Goal: Check status

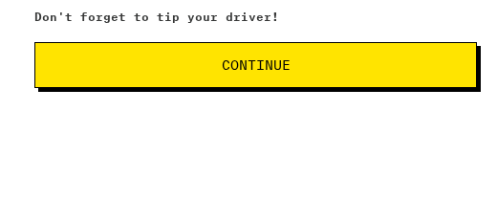
click at [308, 64] on span "Continue" at bounding box center [256, 61] width 410 height 13
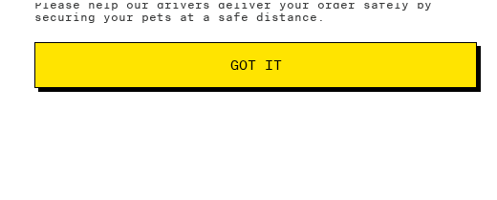
click at [312, 59] on span "Got it" at bounding box center [256, 61] width 410 height 13
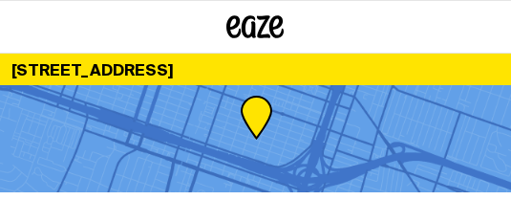
click at [347, 106] on div at bounding box center [255, 138] width 511 height 107
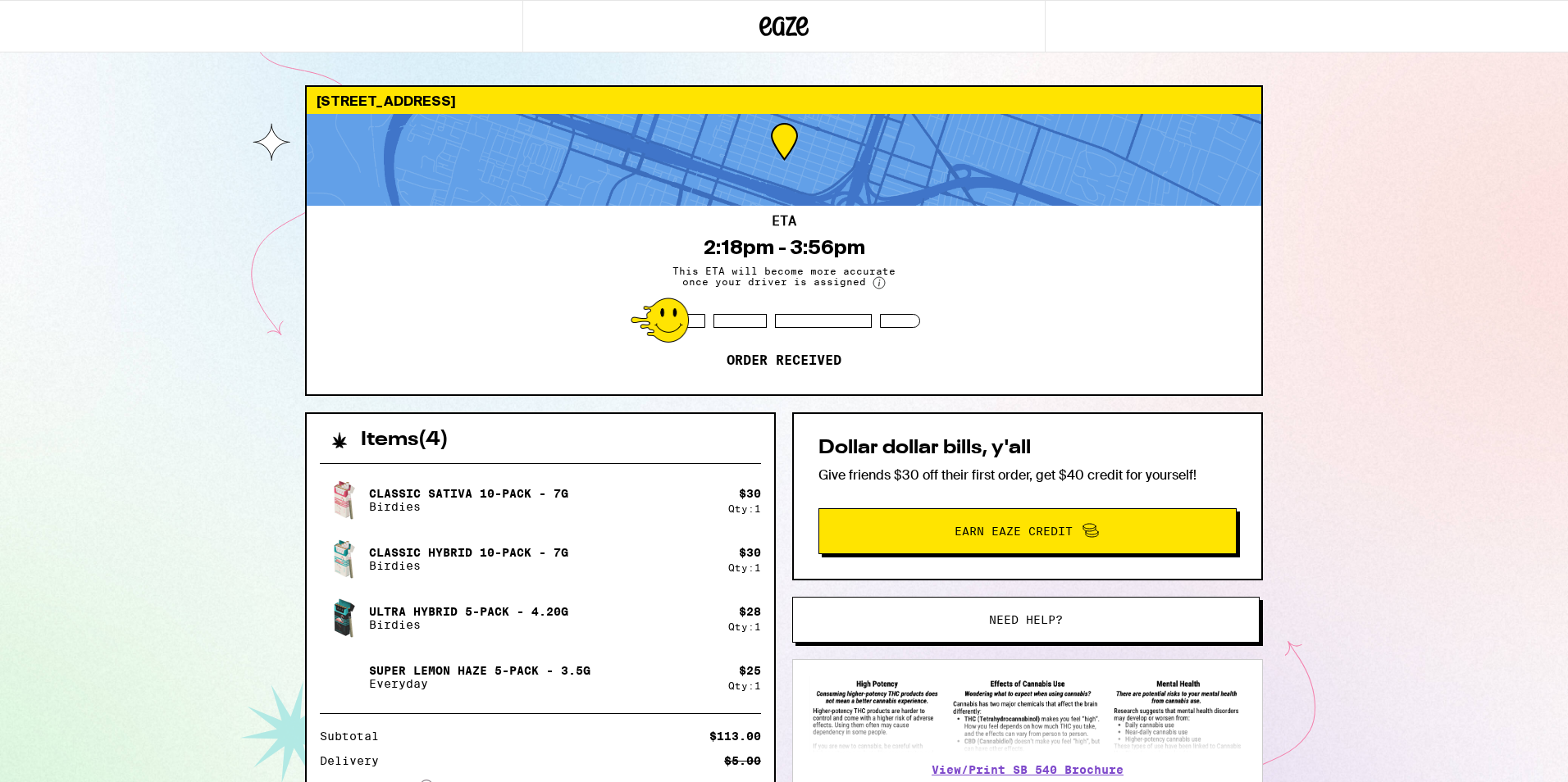
click at [182, 171] on div "2423 [GEOGRAPHIC_DATA] 95818 ETA 2:18pm - 3:56pm This ETA will become more accu…" at bounding box center [784, 487] width 1568 height 973
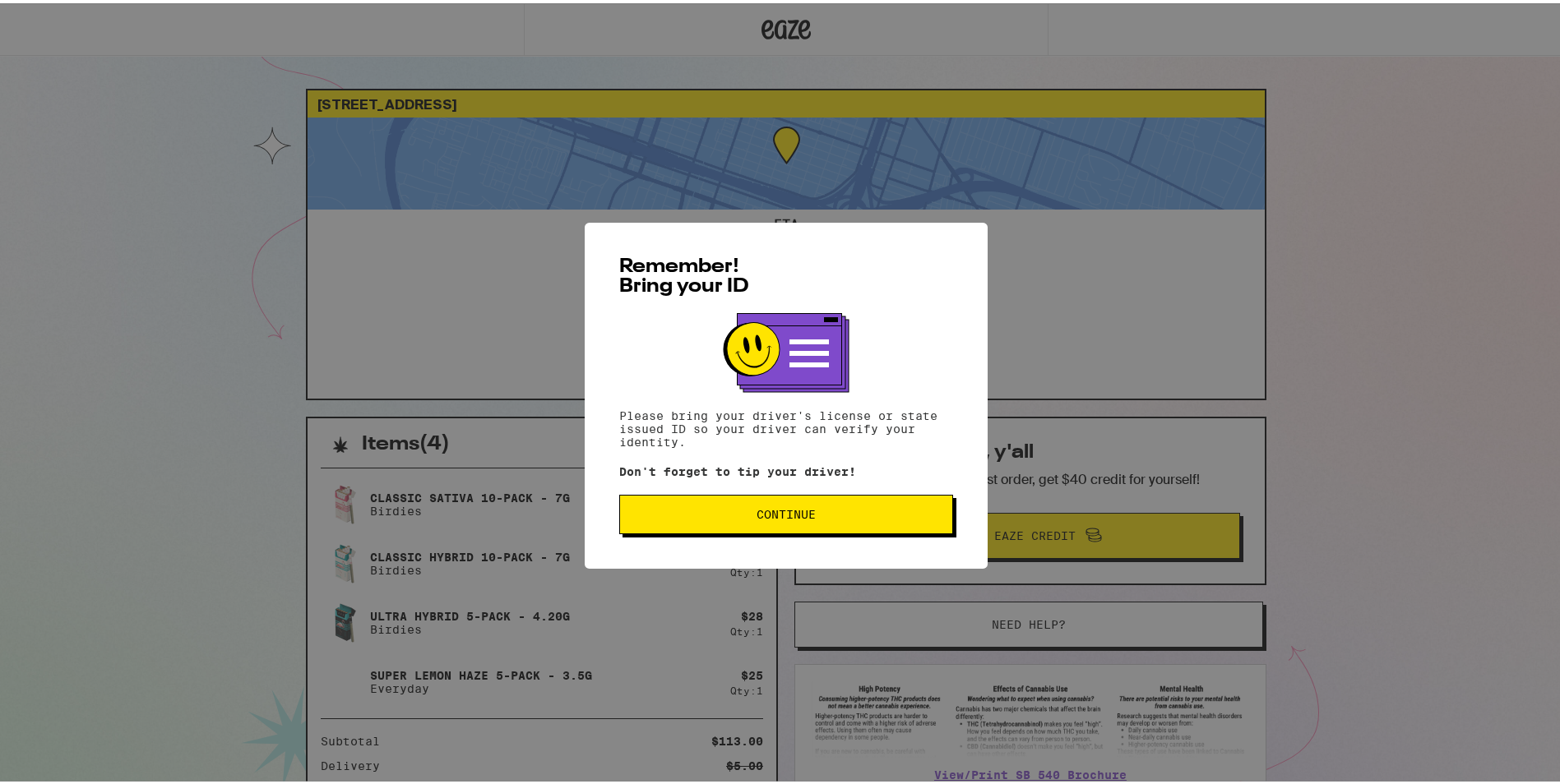
click at [427, 171] on span "Continue" at bounding box center [786, 511] width 59 height 11
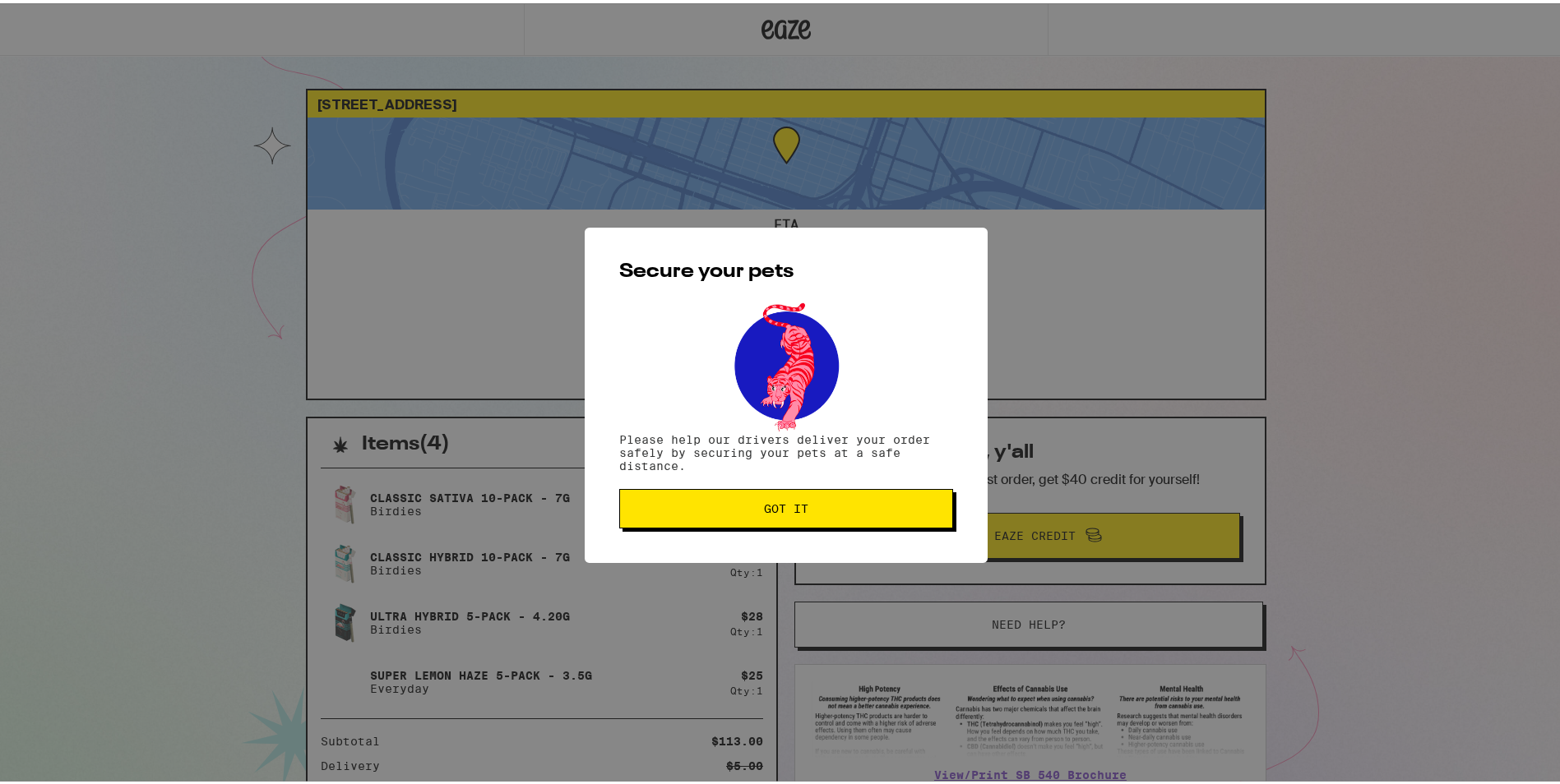
click at [427, 171] on span "Got it" at bounding box center [786, 505] width 306 height 11
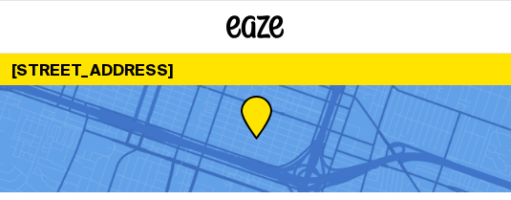
click at [446, 112] on div at bounding box center [255, 138] width 511 height 107
click at [441, 134] on div at bounding box center [255, 138] width 511 height 107
